Goal: Transaction & Acquisition: Obtain resource

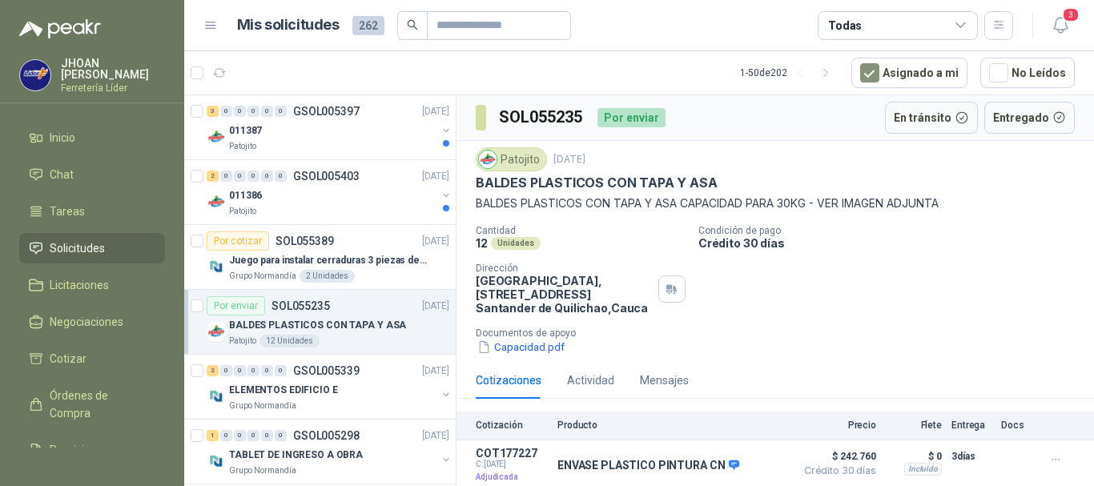
scroll to position [2, 0]
click at [829, 311] on div "Cantidad 12 Unidades Condición de pago Crédito 30 [PERSON_NAME] Dirección Parqu…" at bounding box center [775, 289] width 599 height 130
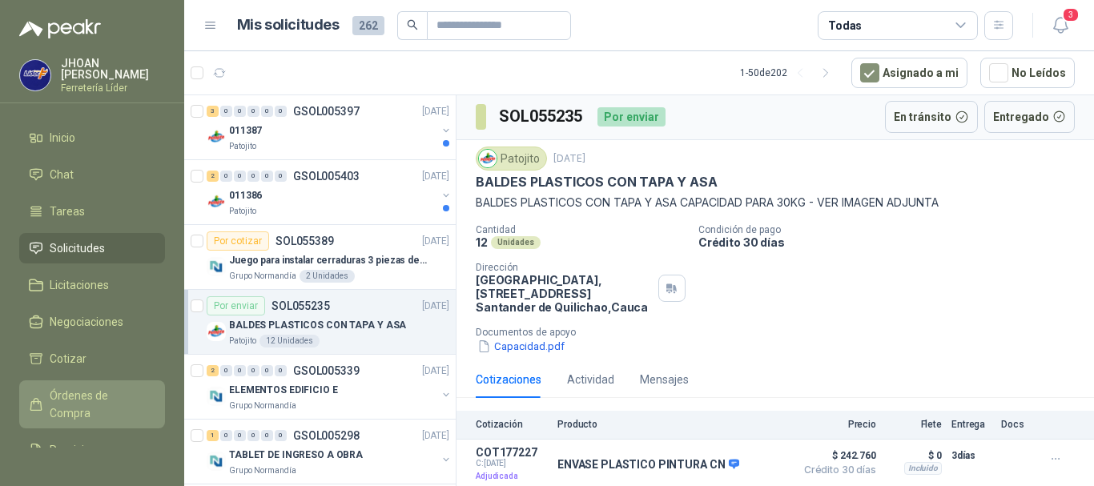
click at [50, 404] on span "Órdenes de Compra" at bounding box center [100, 404] width 100 height 35
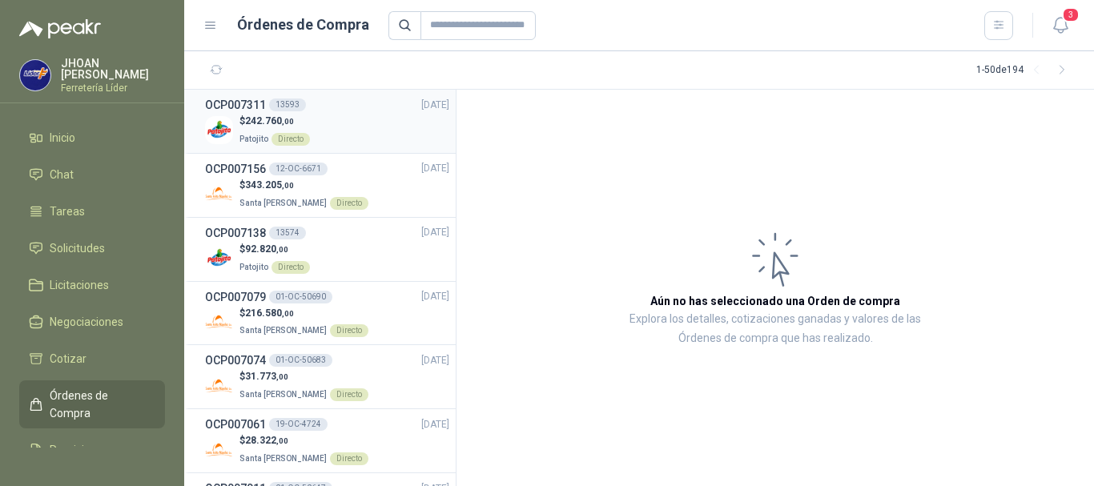
click at [363, 133] on div "$ 242.760 ,00 Patojito Directo" at bounding box center [327, 130] width 244 height 33
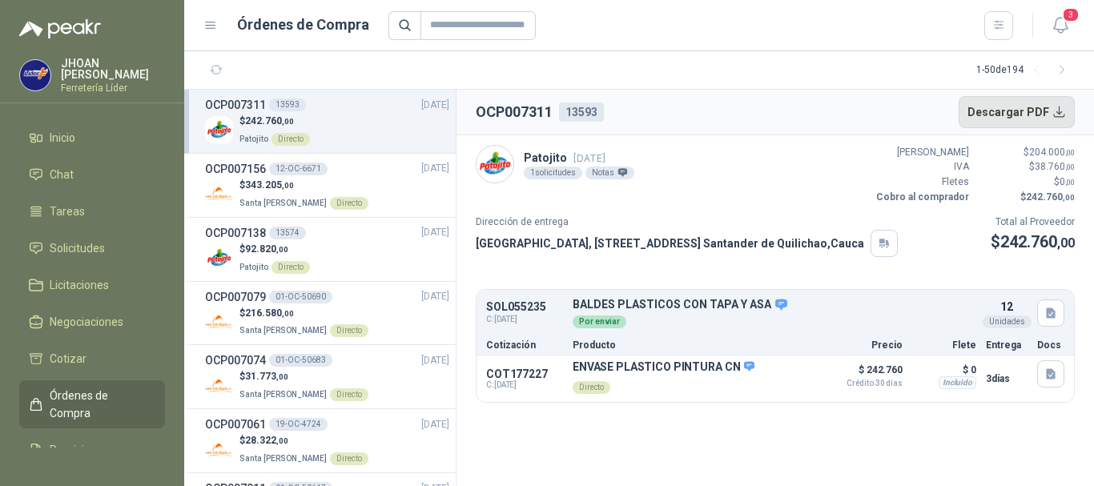
click at [1059, 111] on button "Descargar PDF" at bounding box center [1016, 112] width 117 height 32
